Goal: Check status

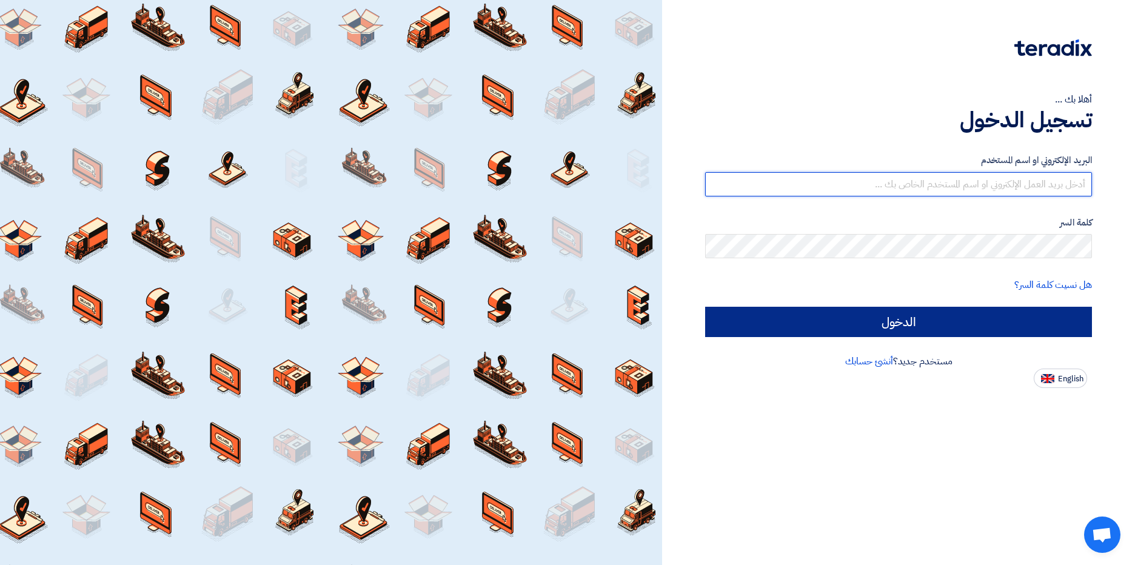
type input "[PERSON_NAME][EMAIL_ADDRESS][DOMAIN_NAME]"
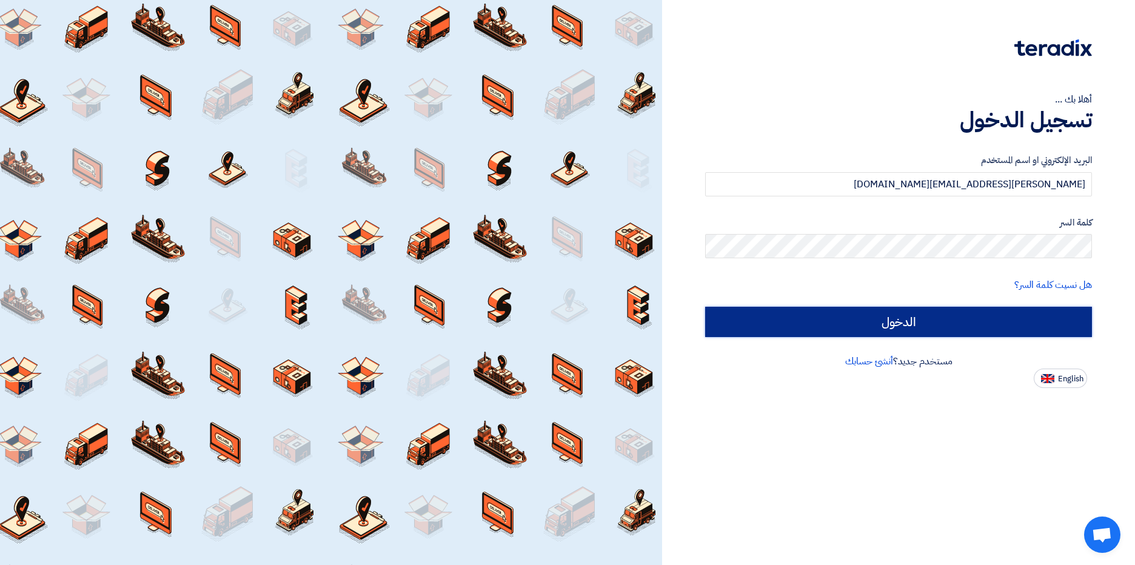
click at [944, 323] on input "الدخول" at bounding box center [898, 322] width 387 height 30
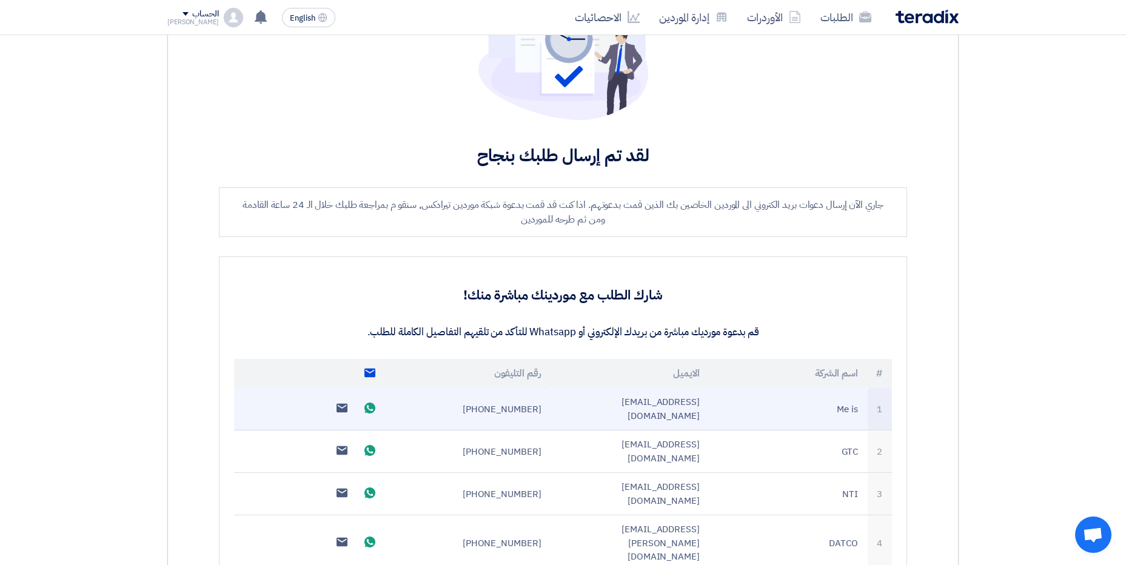
scroll to position [121, 0]
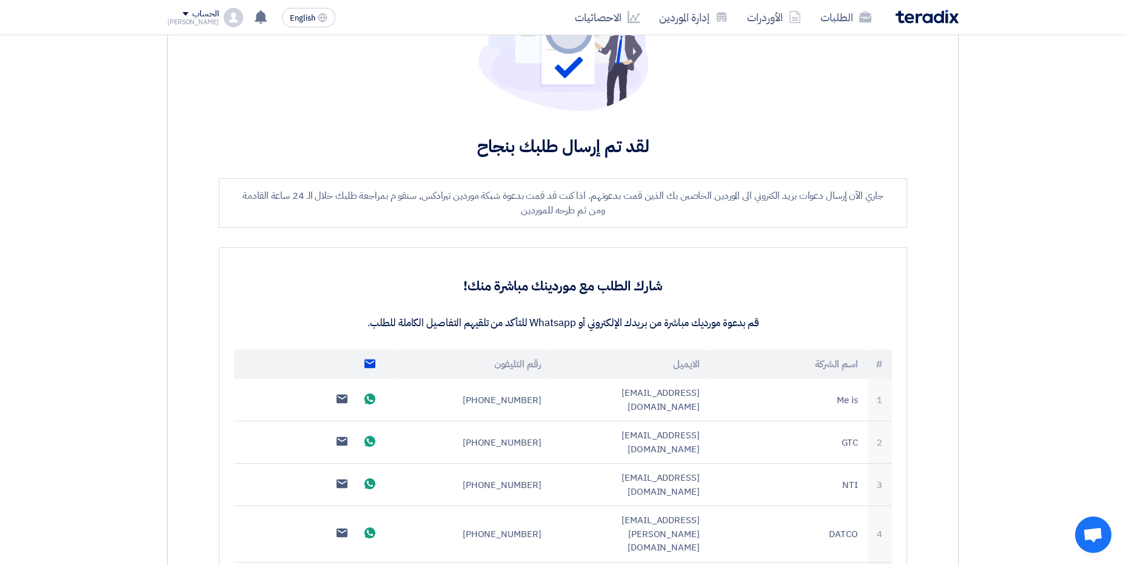
click at [366, 366] on use at bounding box center [369, 363] width 11 height 8
click at [370, 362] on use at bounding box center [369, 363] width 11 height 8
click at [373, 365] on use at bounding box center [369, 363] width 11 height 8
drag, startPoint x: 366, startPoint y: 364, endPoint x: 359, endPoint y: 293, distance: 71.2
click at [359, 293] on h3 "شارك الطلب مع موردينك مباشرة منك!" at bounding box center [563, 286] width 658 height 19
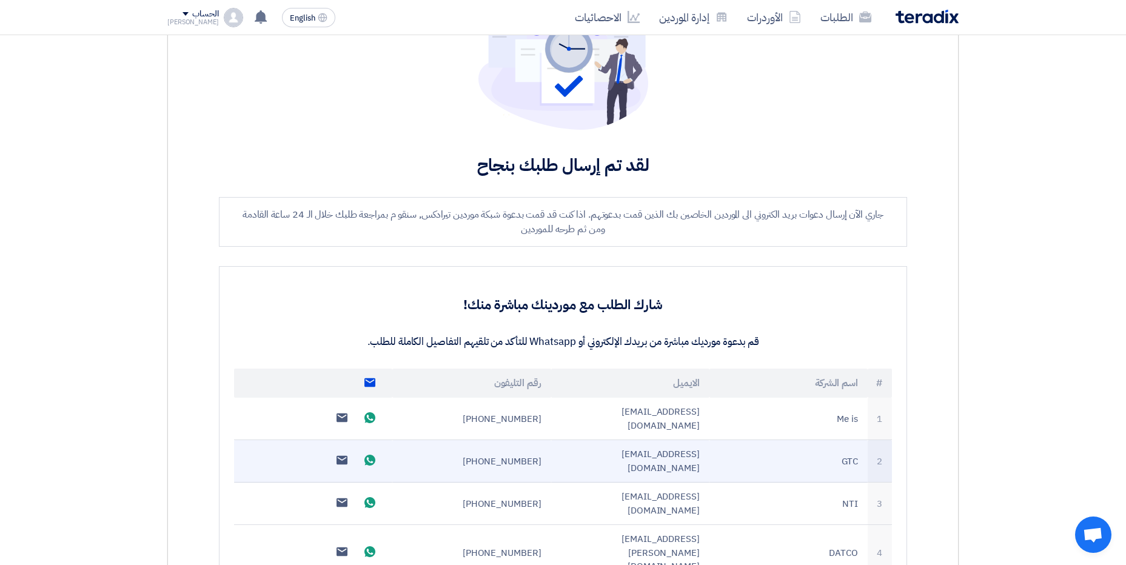
scroll to position [0, 0]
